Goal: Task Accomplishment & Management: Manage account settings

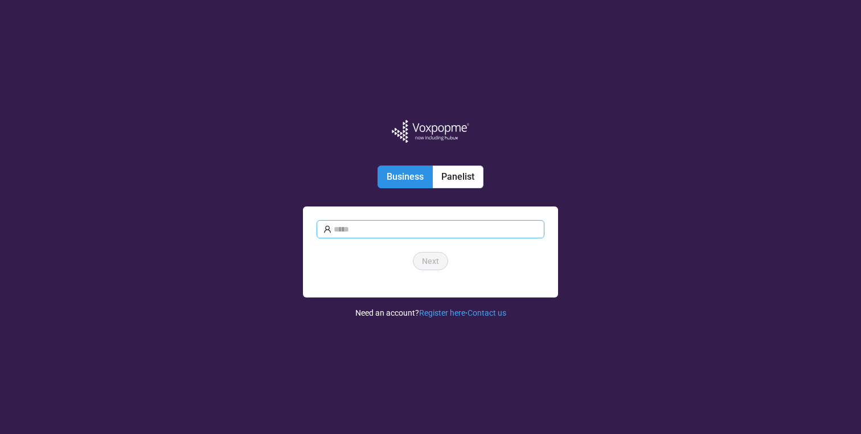
click at [396, 228] on input "text" at bounding box center [436, 229] width 204 height 13
click at [0, 434] on com-1password-button at bounding box center [0, 434] width 0 height 0
type input "**********"
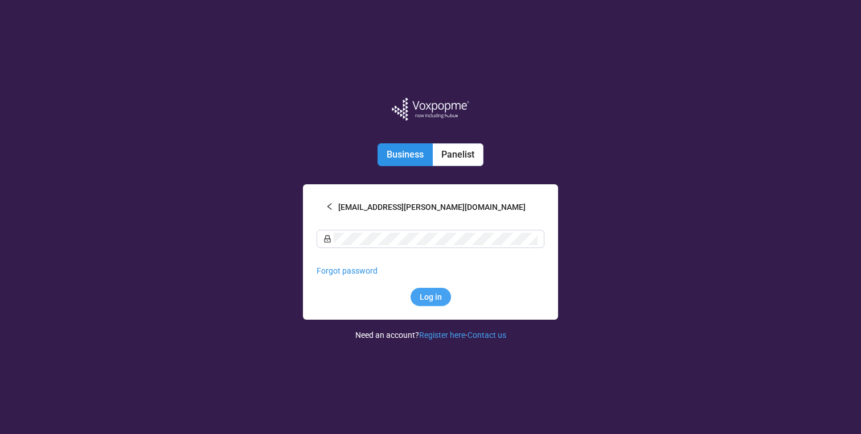
click at [425, 293] on span "Log in" at bounding box center [431, 297] width 22 height 13
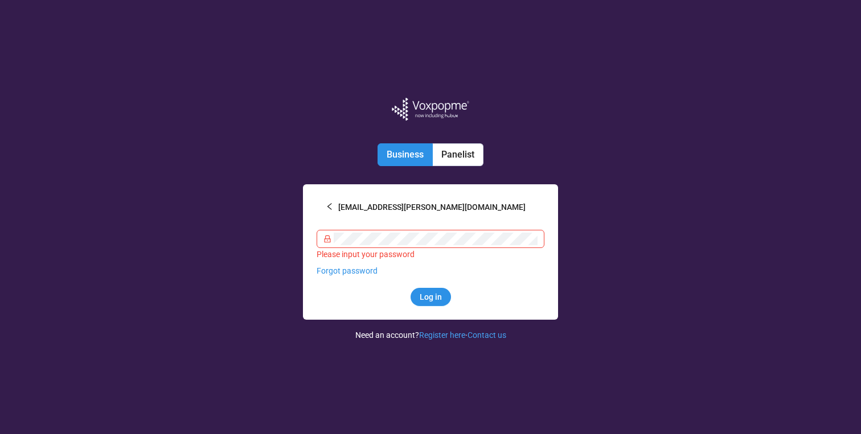
click at [403, 254] on div "Please input your password" at bounding box center [431, 254] width 228 height 13
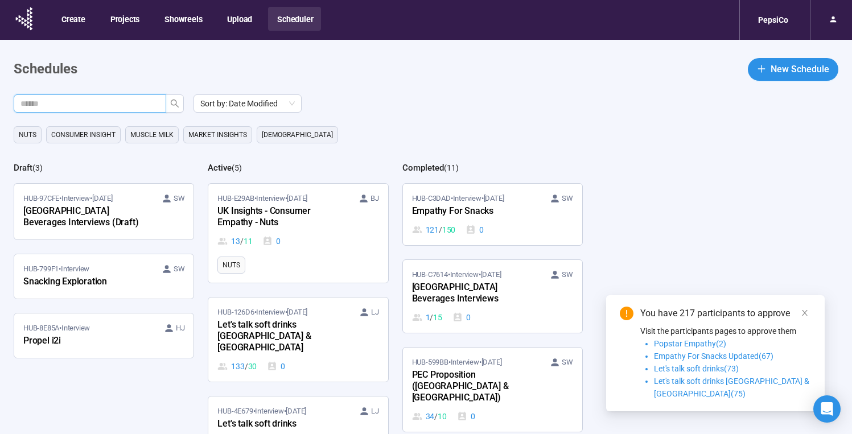
click at [143, 99] on input "text" at bounding box center [85, 103] width 130 height 13
paste input "**********"
type input "***"
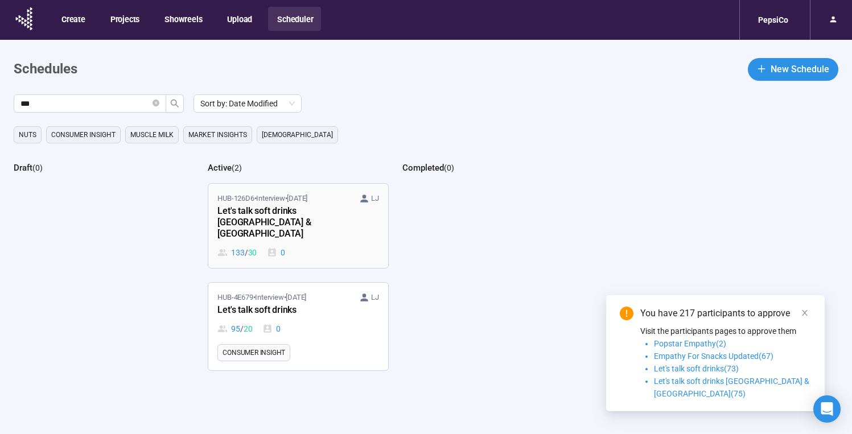
click at [260, 225] on div "Let's talk soft drinks [GEOGRAPHIC_DATA] & [GEOGRAPHIC_DATA]" at bounding box center [279, 223] width 125 height 38
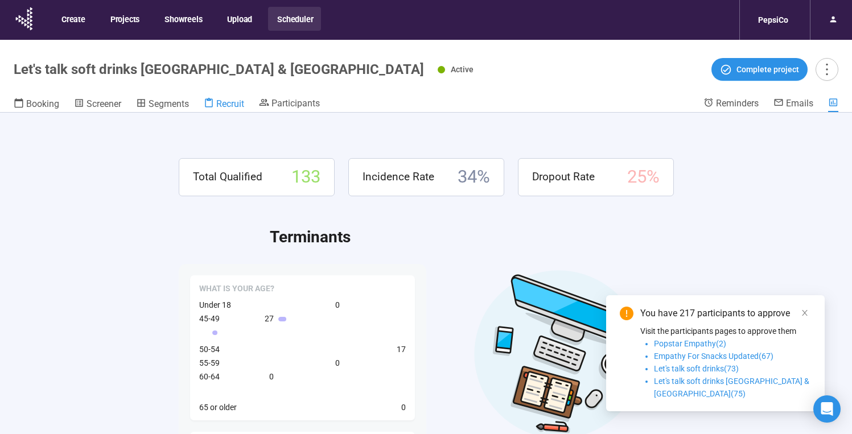
click at [235, 108] on span "Recruit" at bounding box center [230, 103] width 28 height 11
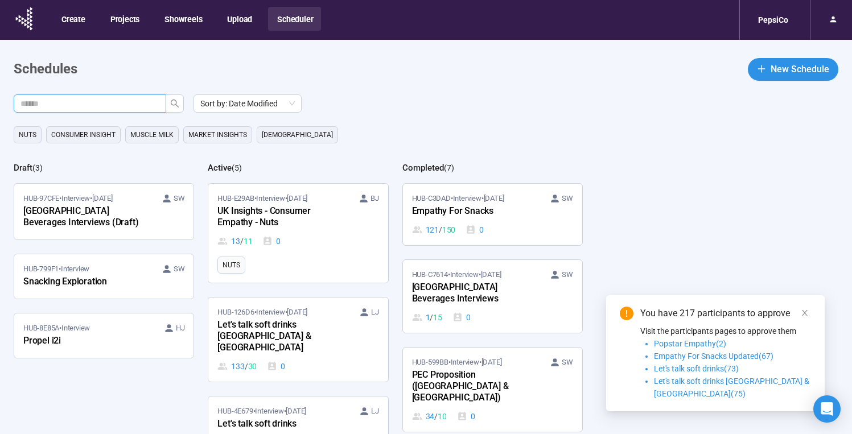
click at [122, 105] on input "text" at bounding box center [85, 103] width 130 height 13
paste input "**********"
type input "***"
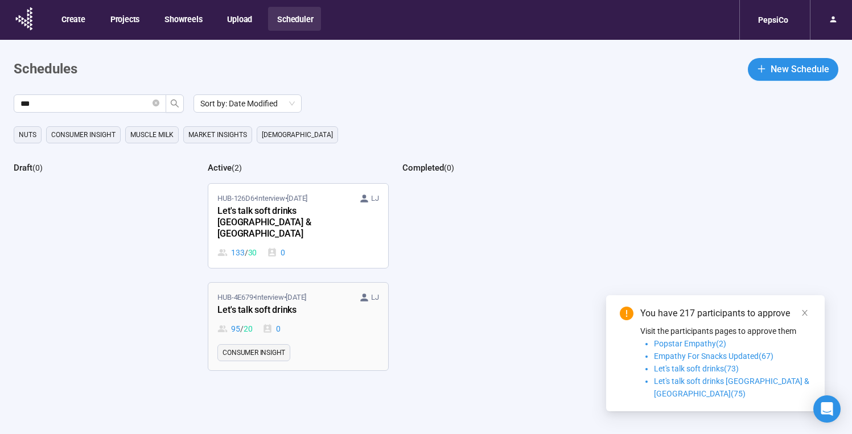
click at [263, 292] on span "HUB-4E679 • Interview • [DATE]" at bounding box center [261, 297] width 89 height 11
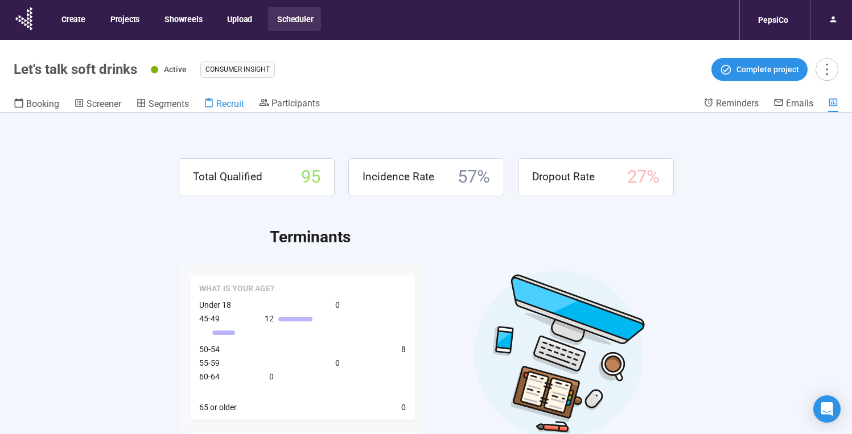
click at [221, 108] on span "Recruit" at bounding box center [230, 103] width 28 height 11
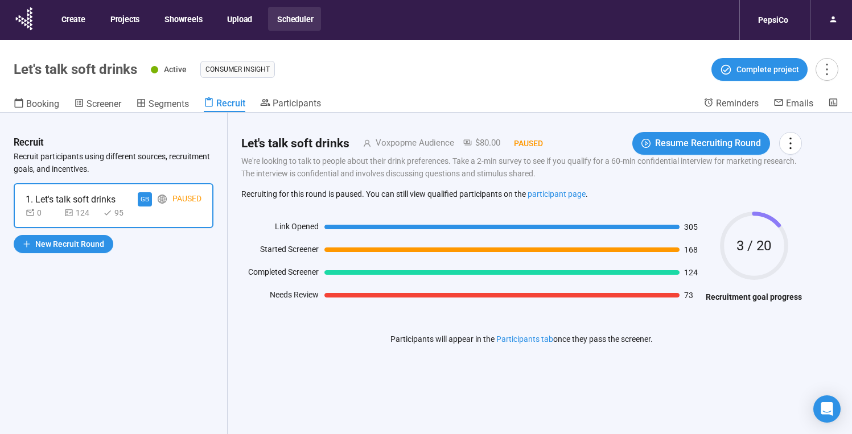
click at [131, 32] on div "Create Projects Showreels Upload Scheduler" at bounding box center [186, 19] width 269 height 33
click at [310, 104] on span "Participants" at bounding box center [297, 103] width 48 height 11
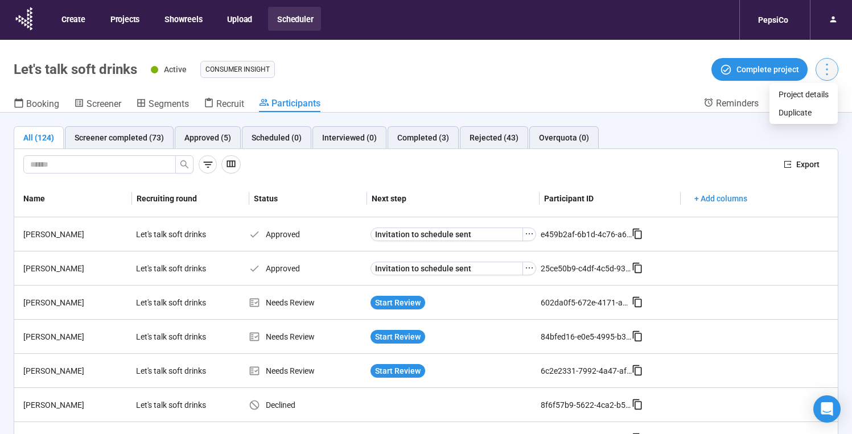
click at [826, 72] on icon "more" at bounding box center [826, 68] width 15 height 15
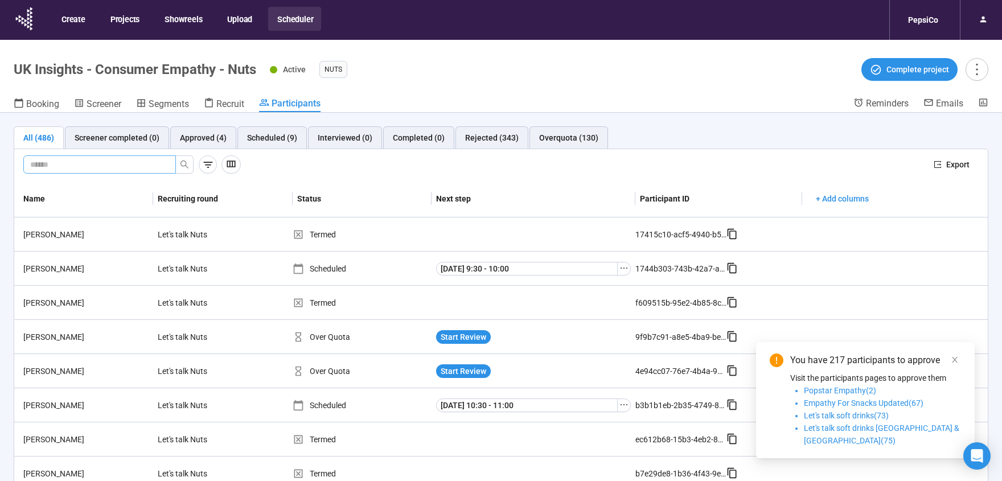
click at [100, 170] on input "text" at bounding box center [95, 164] width 130 height 13
type input "********"
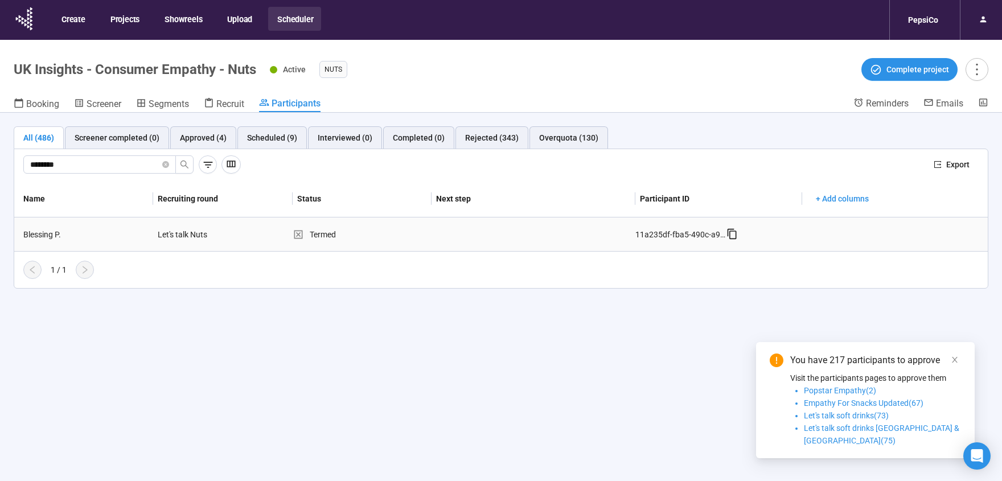
click at [732, 233] on icon at bounding box center [731, 233] width 11 height 11
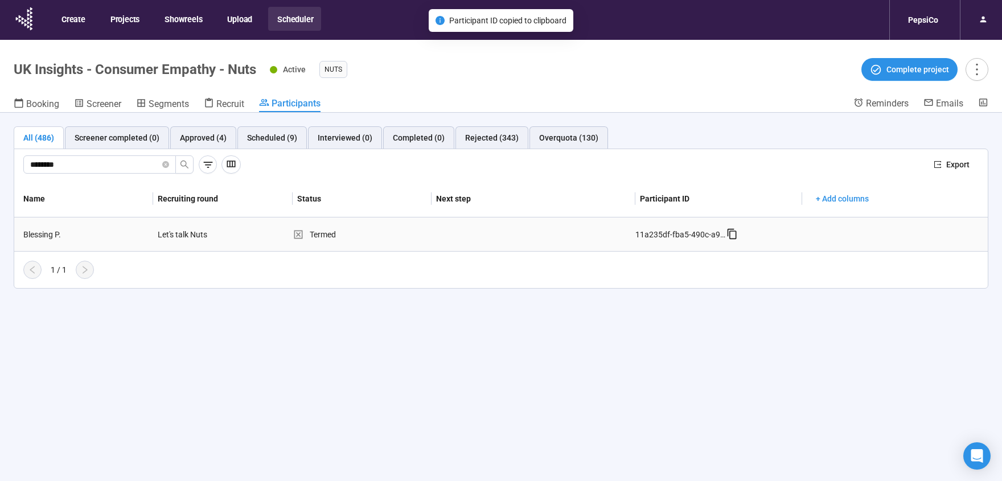
click at [732, 233] on icon at bounding box center [731, 233] width 11 height 11
click at [550, 139] on div "Overquota (130)" at bounding box center [568, 138] width 59 height 13
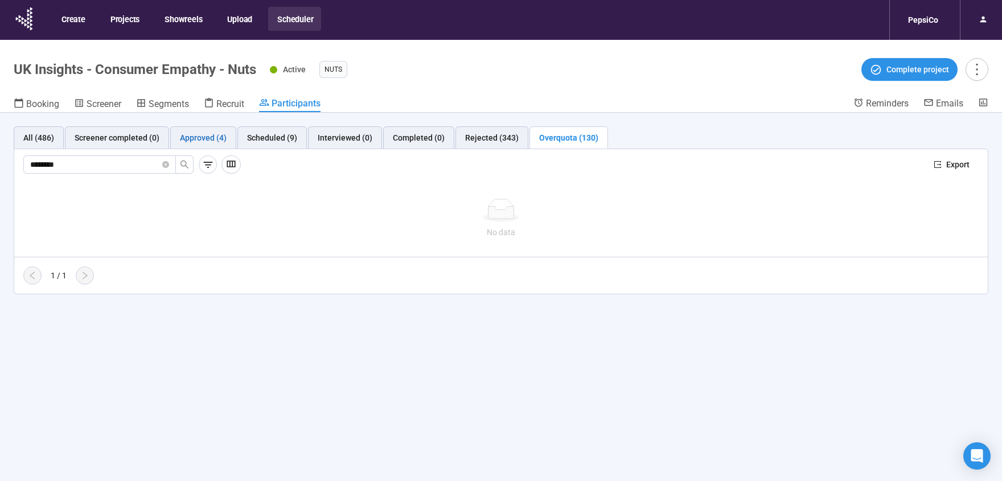
click at [200, 138] on div "Approved (4)" at bounding box center [203, 138] width 47 height 13
click at [108, 139] on div "Screener completed (0)" at bounding box center [117, 138] width 85 height 13
click at [225, 100] on span "Recruit" at bounding box center [230, 103] width 28 height 11
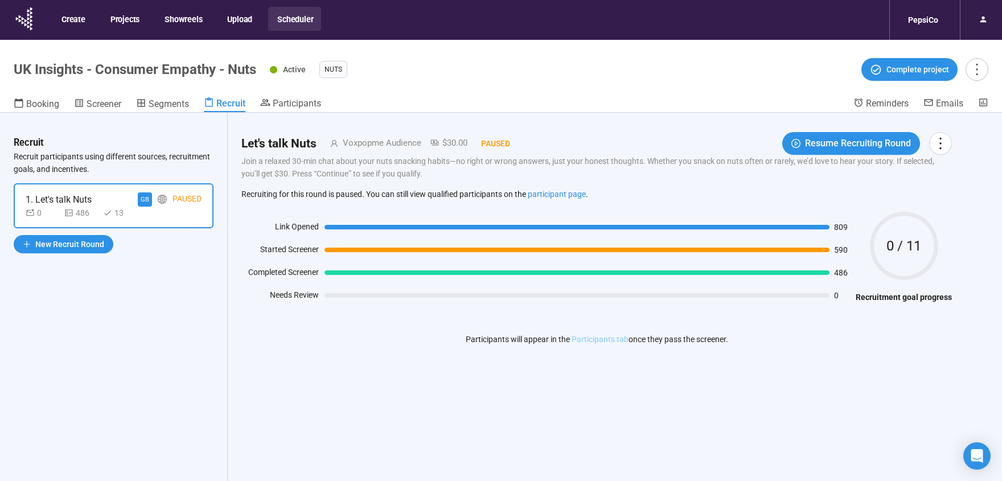
click at [608, 340] on link "Participants tab" at bounding box center [600, 339] width 57 height 9
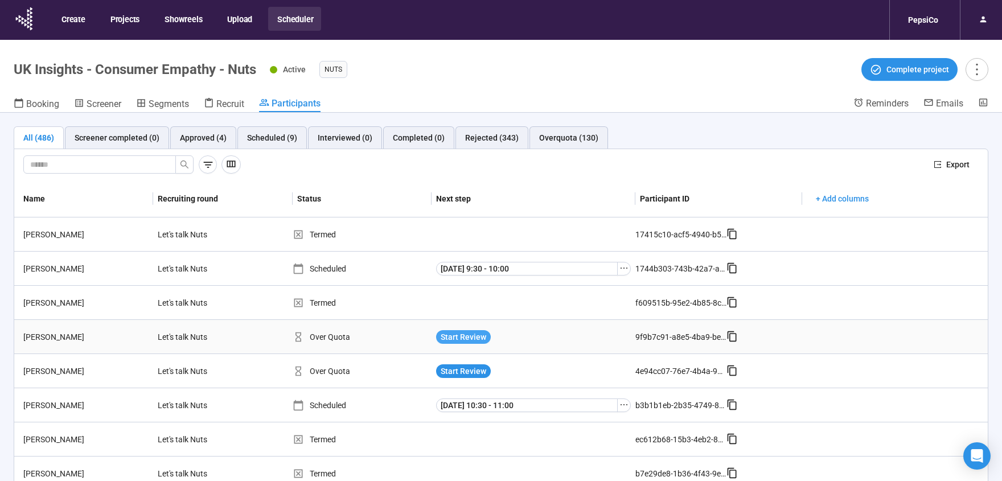
click at [471, 335] on span "Start Review" at bounding box center [464, 337] width 46 height 13
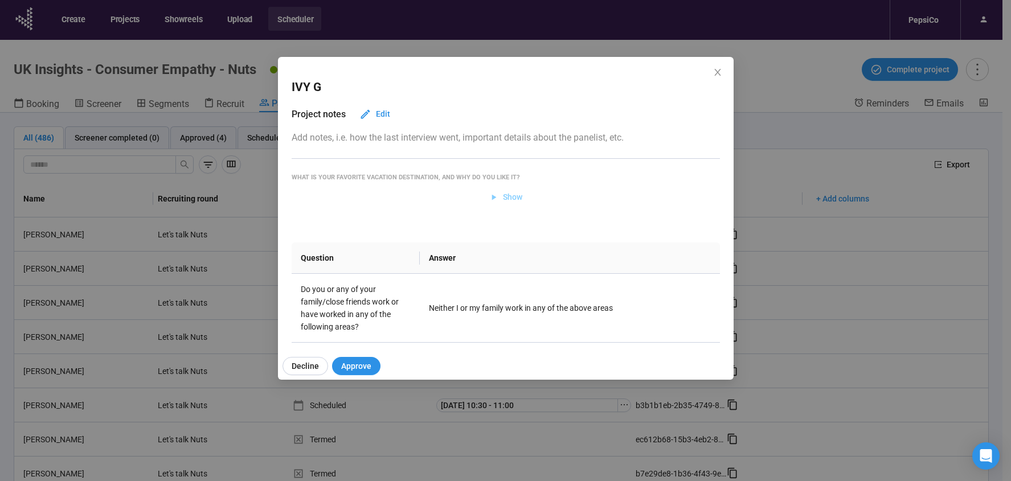
click at [492, 197] on icon "button" at bounding box center [494, 197] width 10 height 10
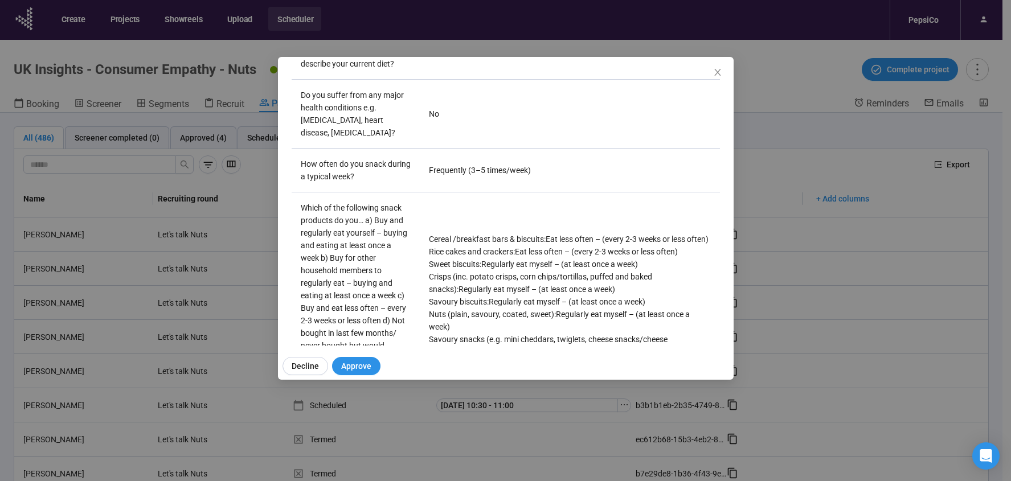
scroll to position [1528, 0]
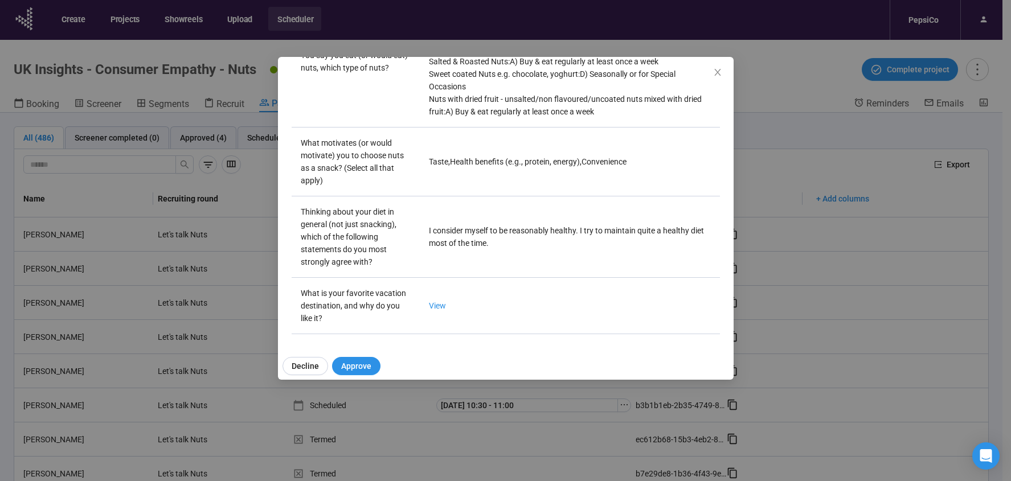
drag, startPoint x: 736, startPoint y: 188, endPoint x: 719, endPoint y: 59, distance: 130.9
click at [723, 48] on div "IVY G Project notes Edit Add notes, i.e. how the last interview went, important…" at bounding box center [505, 240] width 1011 height 481
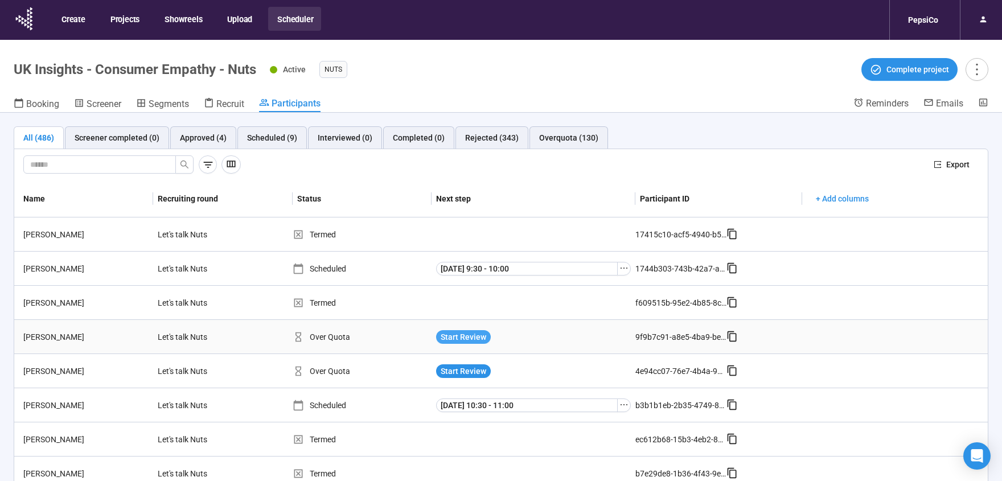
click at [456, 339] on span "Start Review" at bounding box center [464, 337] width 46 height 13
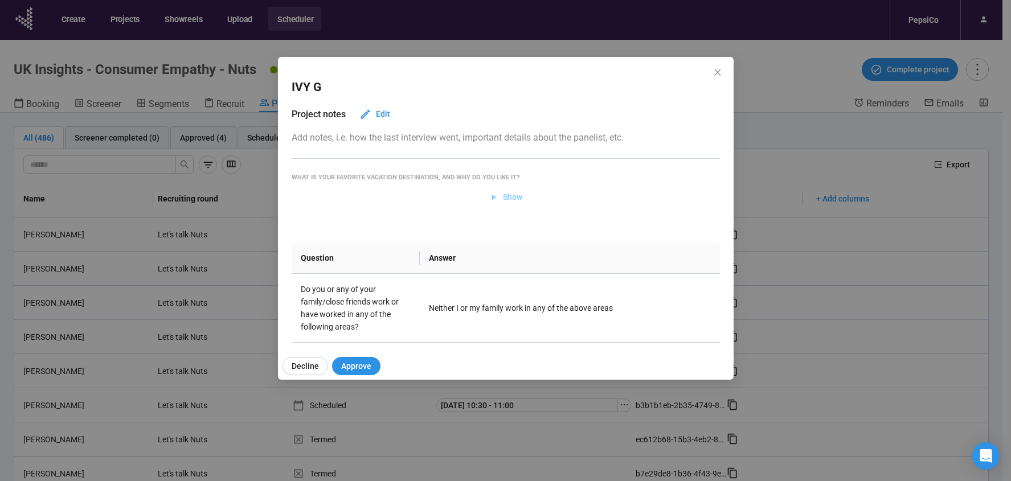
click at [495, 195] on span "Show" at bounding box center [506, 197] width 34 height 13
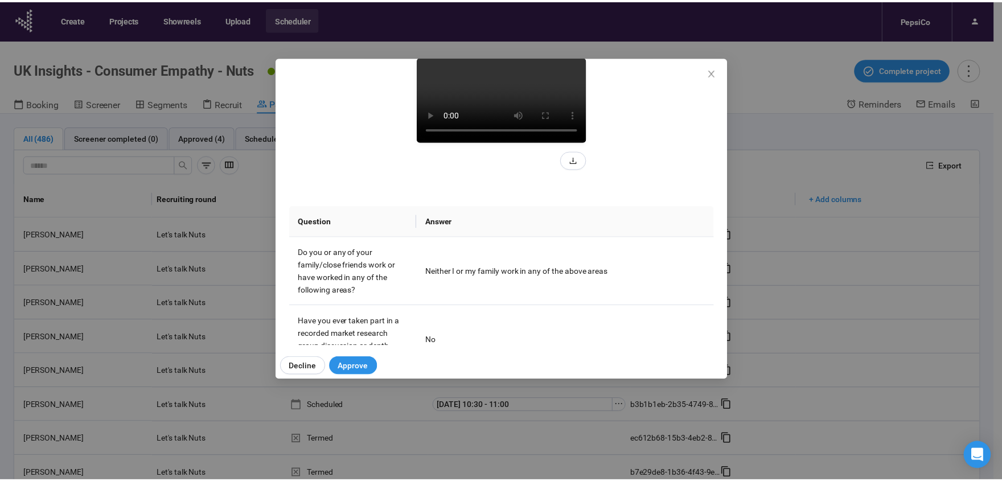
scroll to position [182, 0]
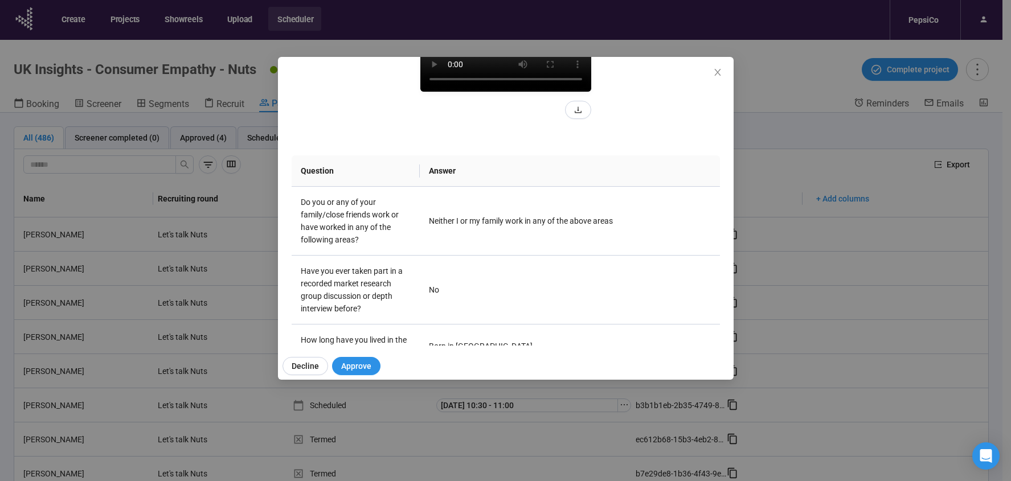
click at [524, 92] on video at bounding box center [505, 48] width 171 height 85
click at [717, 72] on icon "close" at bounding box center [717, 72] width 6 height 7
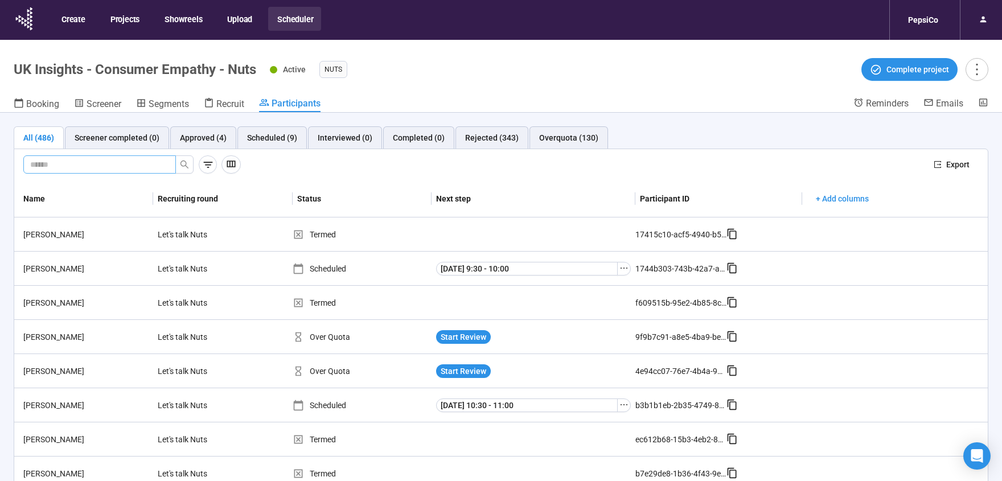
click at [54, 170] on input "text" at bounding box center [95, 164] width 130 height 13
type input "********"
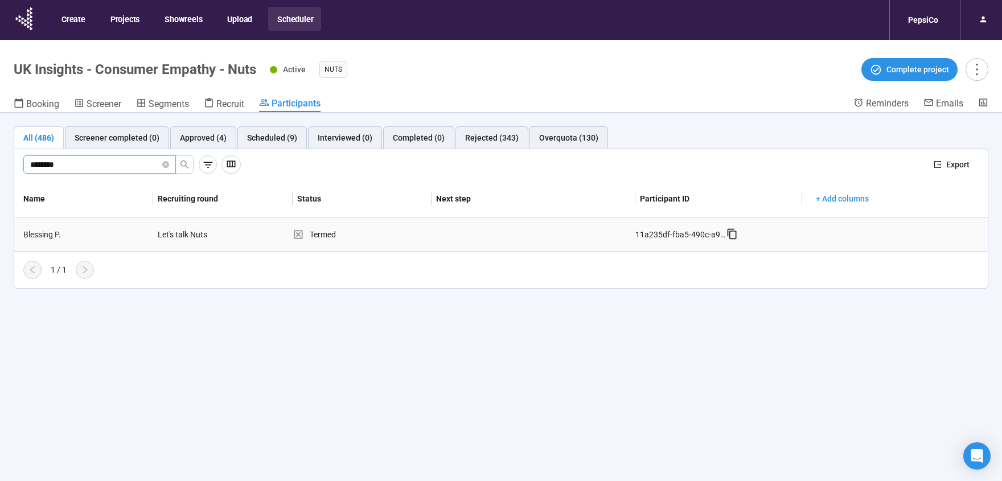
click at [301, 233] on icon at bounding box center [298, 234] width 11 height 11
click at [327, 234] on div "Termed" at bounding box center [362, 234] width 139 height 13
click at [299, 235] on icon at bounding box center [298, 234] width 11 height 11
click at [227, 337] on div "All (486) Screener completed (0) Approved (4) Scheduled (9) Interviewed (0) Com…" at bounding box center [501, 317] width 1002 height 408
